Goal: Task Accomplishment & Management: Use online tool/utility

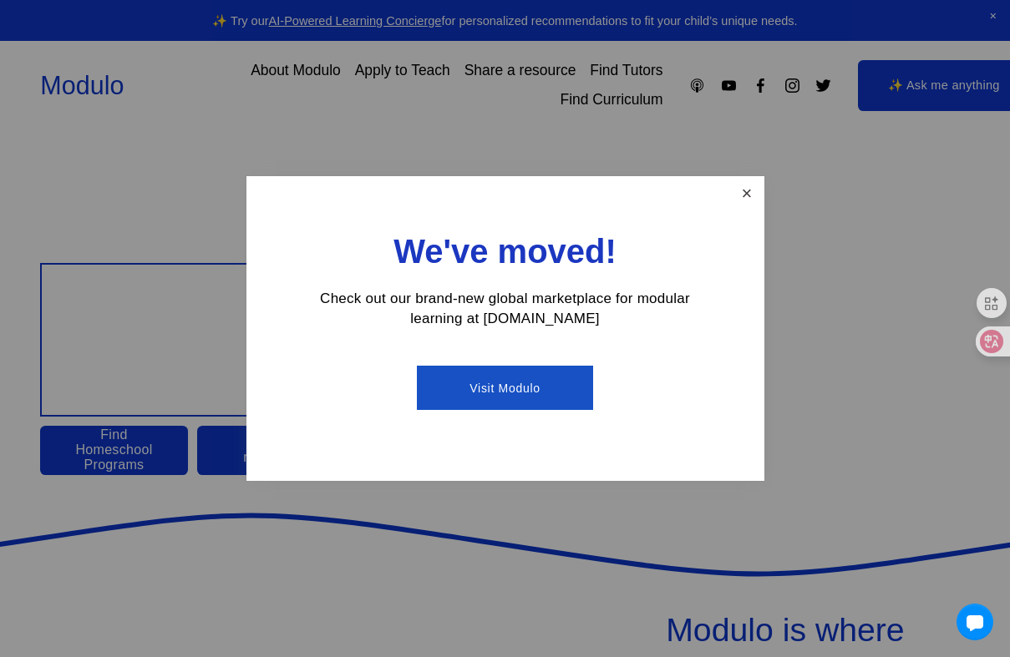
click at [743, 195] on link "Close" at bounding box center [746, 193] width 29 height 29
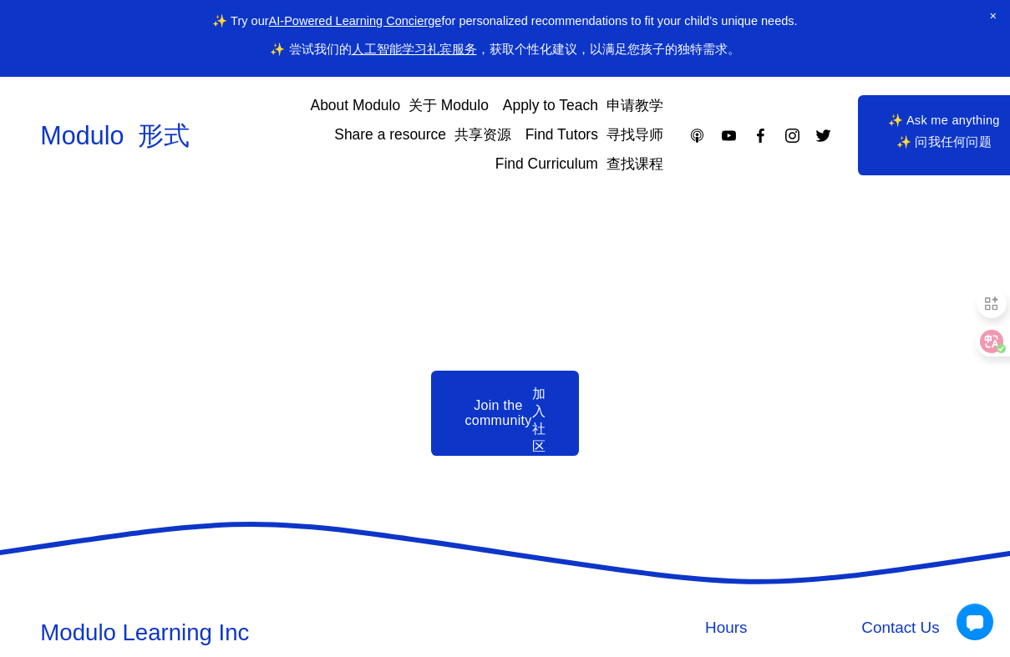
scroll to position [4027, 0]
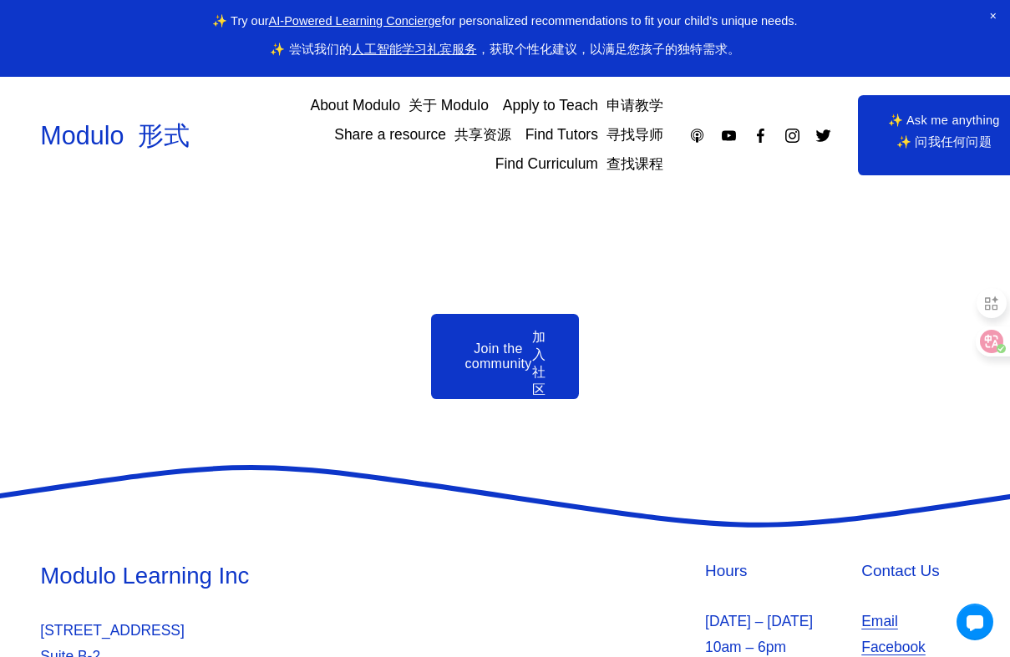
click at [607, 134] on font "寻找导师" at bounding box center [634, 134] width 57 height 17
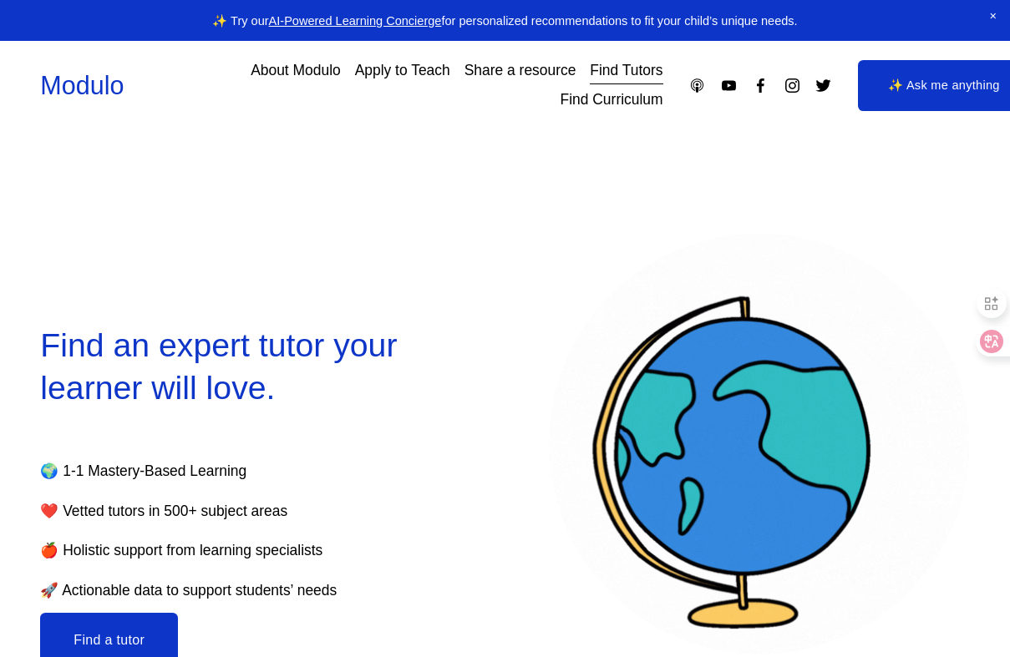
select select "**"
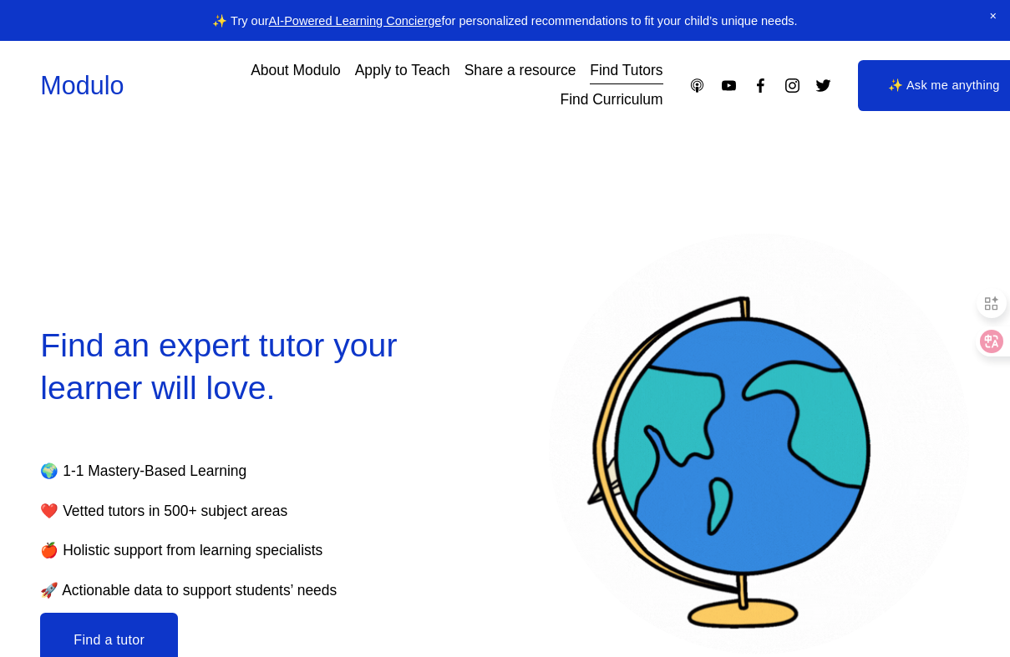
select select "**"
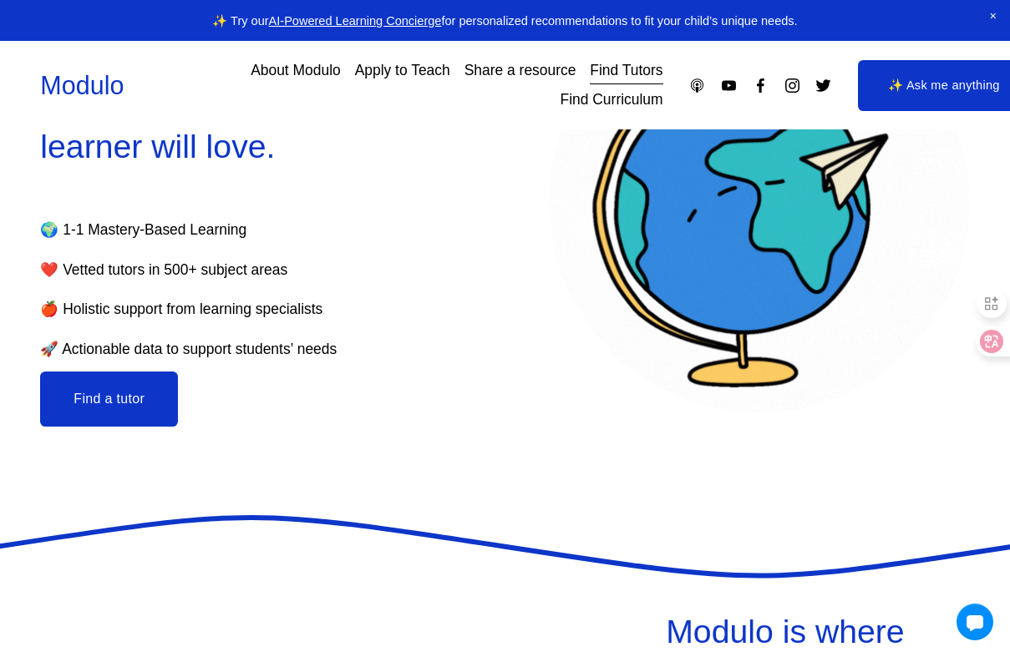
click at [140, 393] on button "Find a tutor" at bounding box center [109, 399] width 138 height 55
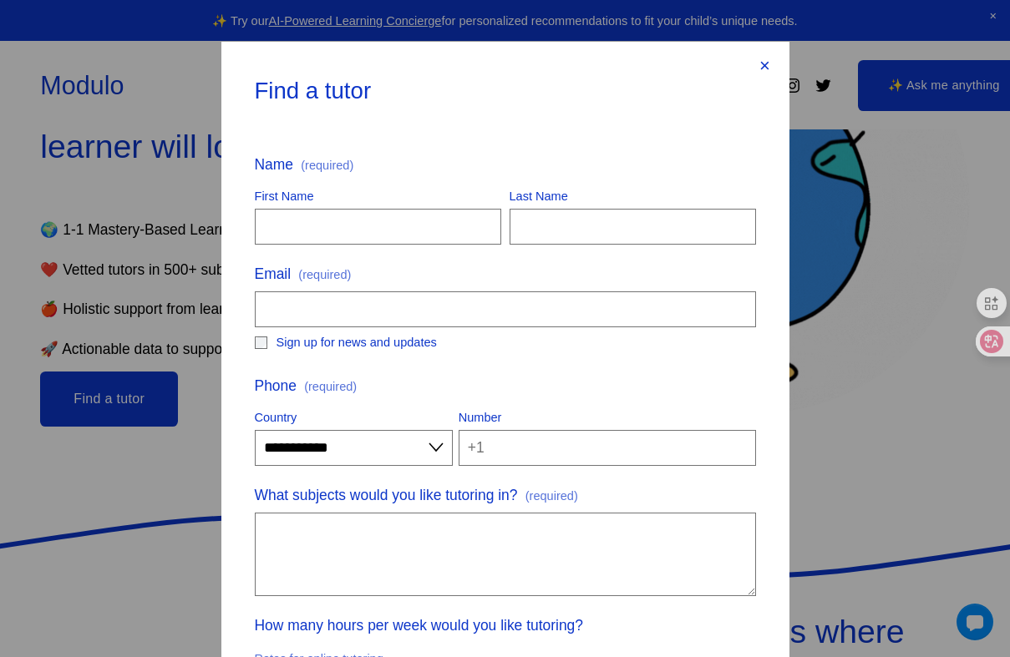
click at [764, 59] on div "×" at bounding box center [765, 66] width 18 height 18
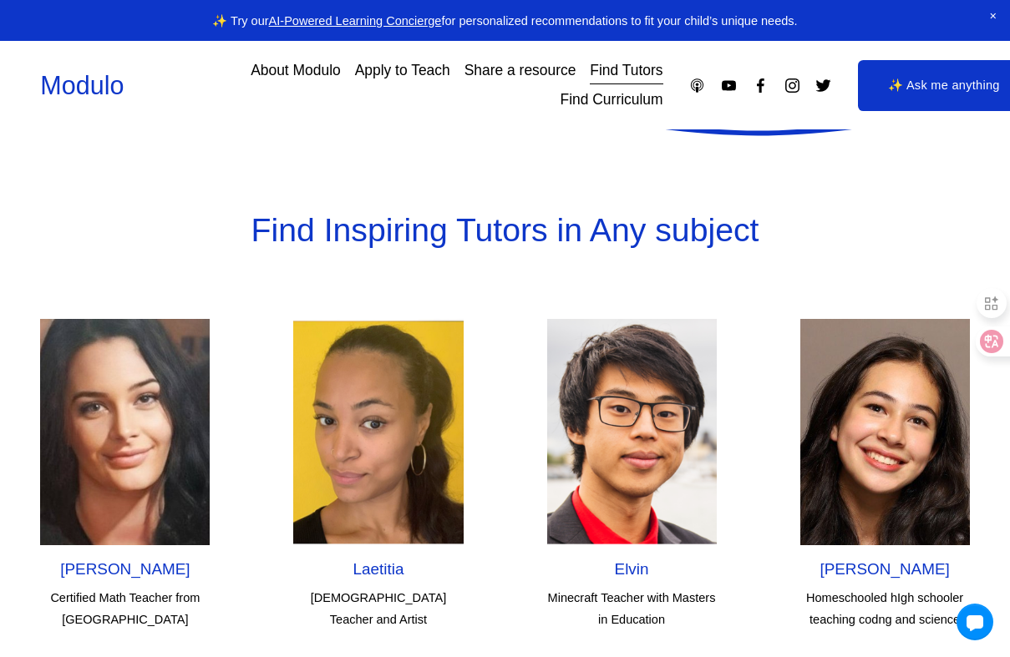
scroll to position [4557, 0]
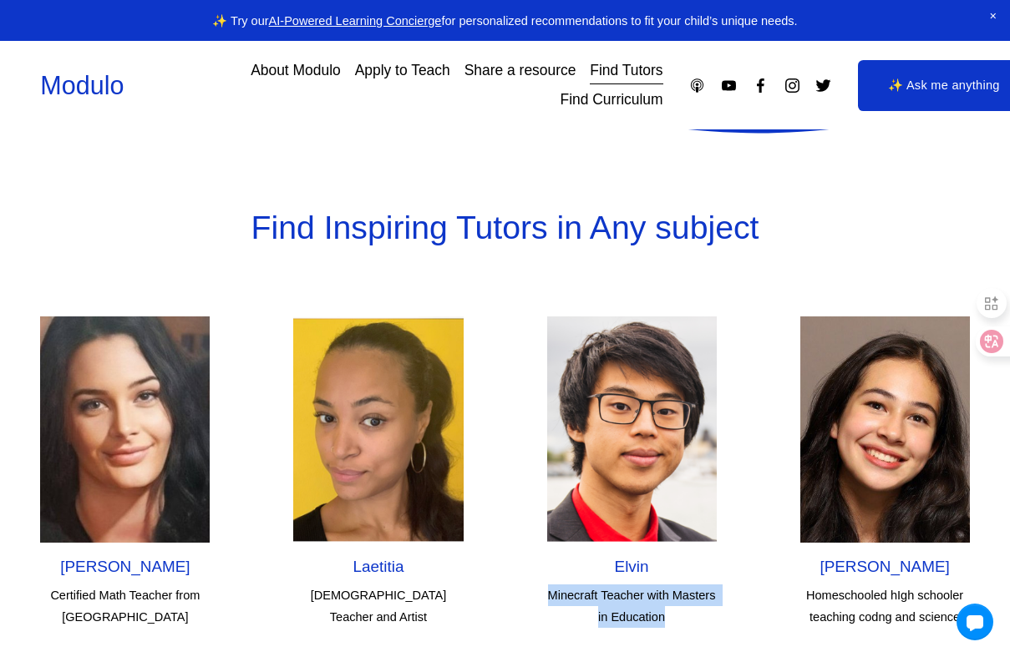
drag, startPoint x: 546, startPoint y: 543, endPoint x: 677, endPoint y: 561, distance: 131.6
click at [677, 585] on p "Minecraft Teacher with Masters in Education" at bounding box center [632, 606] width 170 height 43
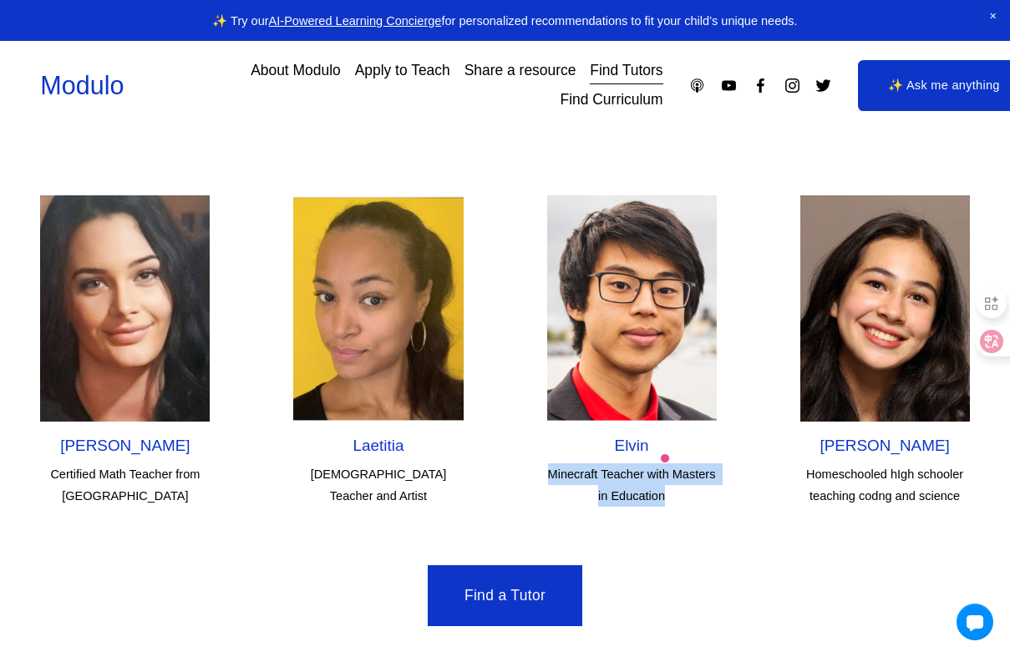
scroll to position [4704, 0]
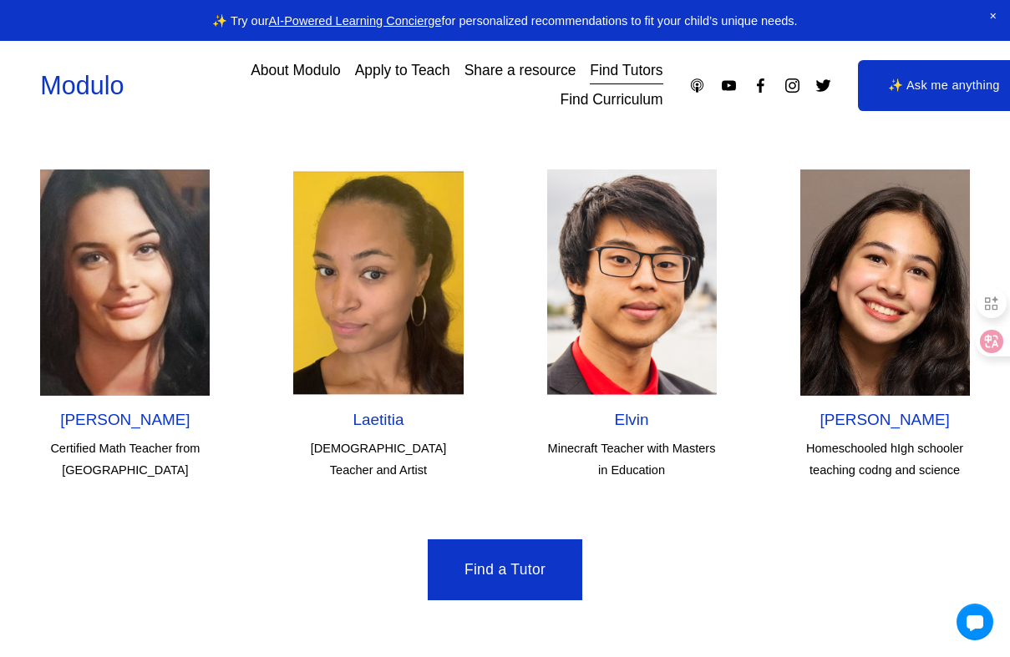
click at [713, 540] on div "Find a Tutor" at bounding box center [505, 570] width 1010 height 61
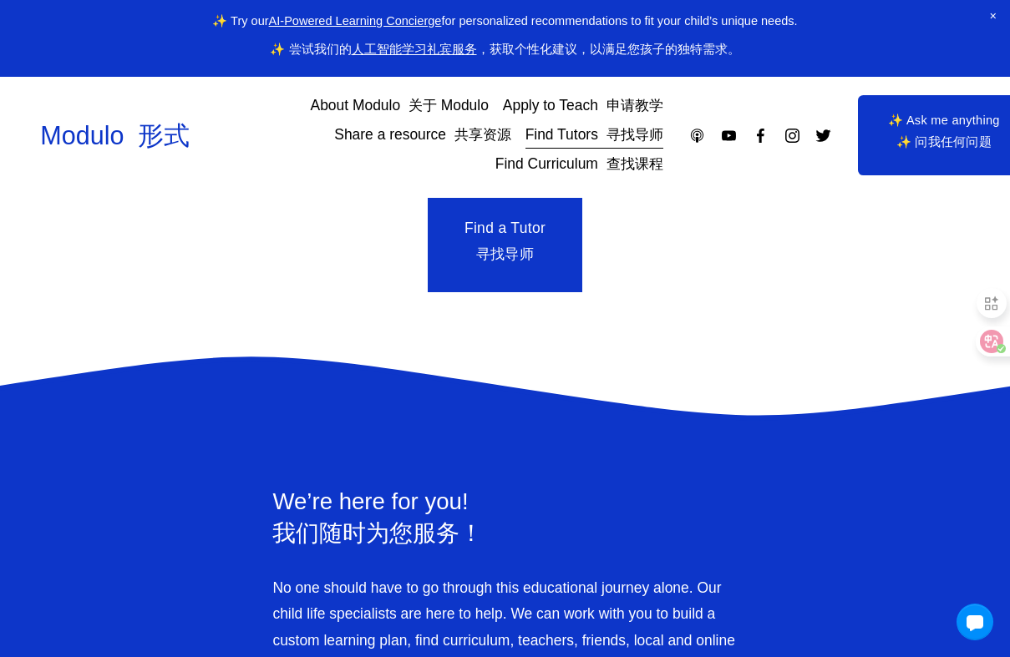
scroll to position [5244, 0]
